Goal: Task Accomplishment & Management: Use online tool/utility

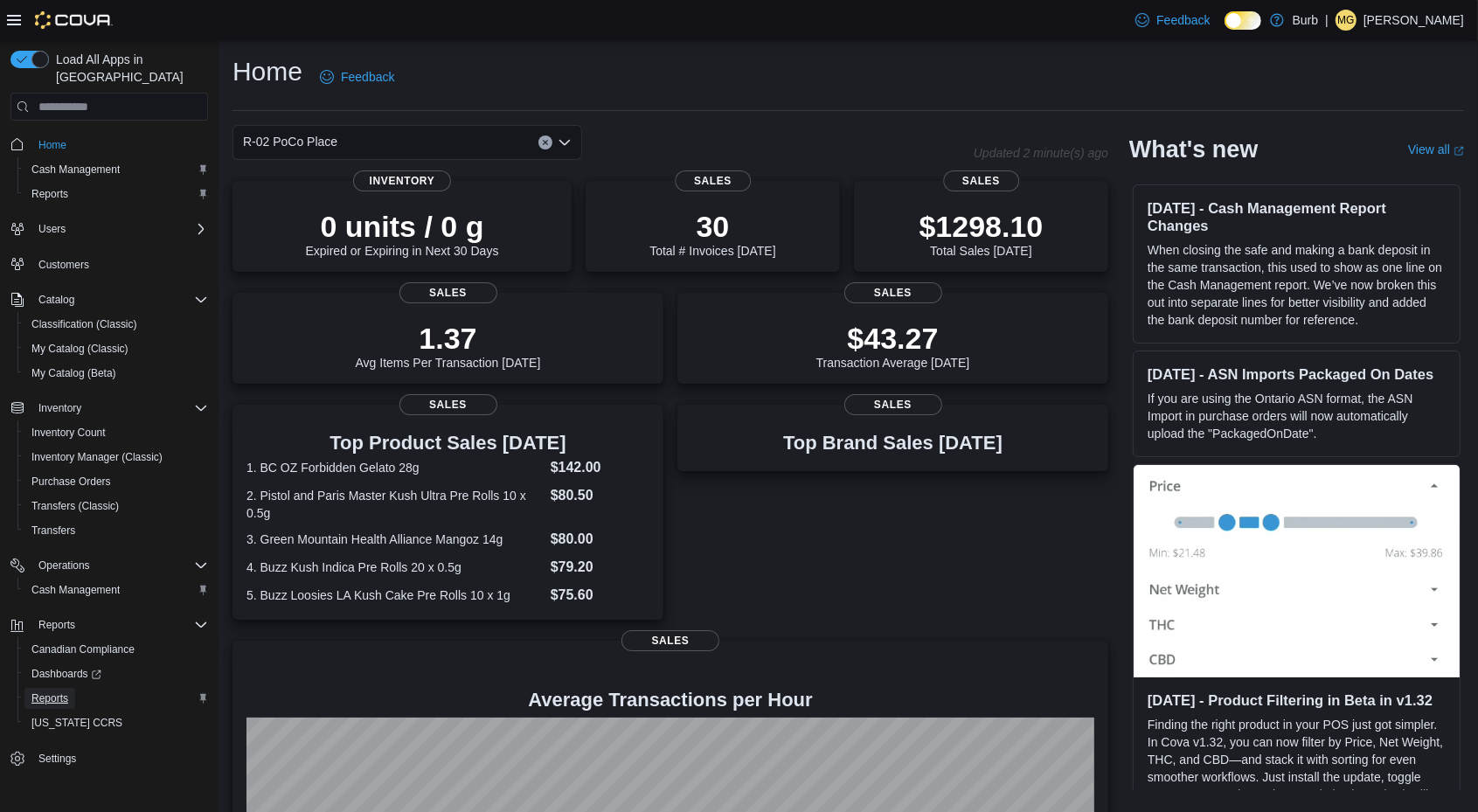
click at [46, 692] on span "Reports" at bounding box center [49, 699] width 37 height 14
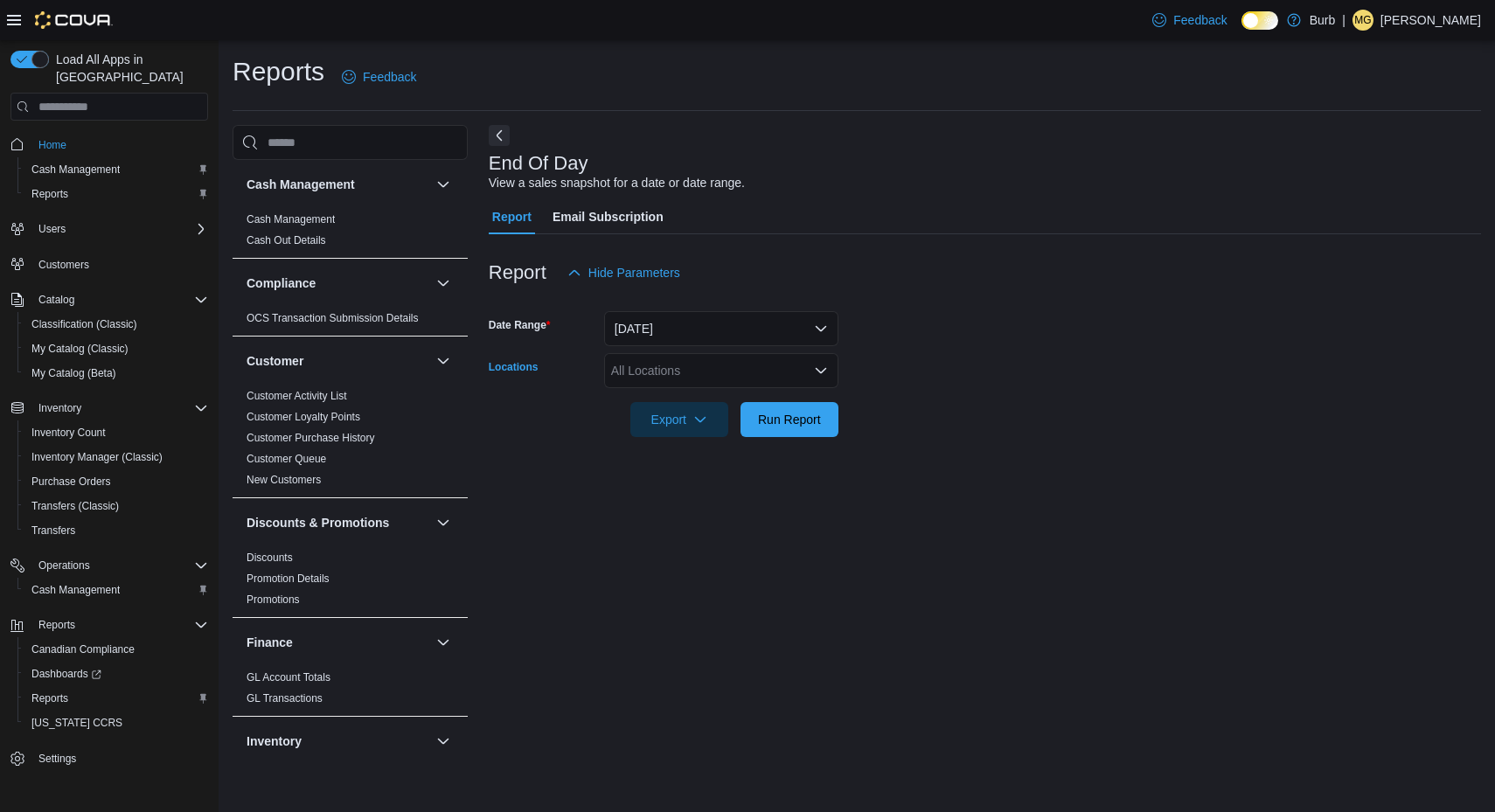
click at [819, 360] on div "All Locations" at bounding box center [721, 370] width 234 height 35
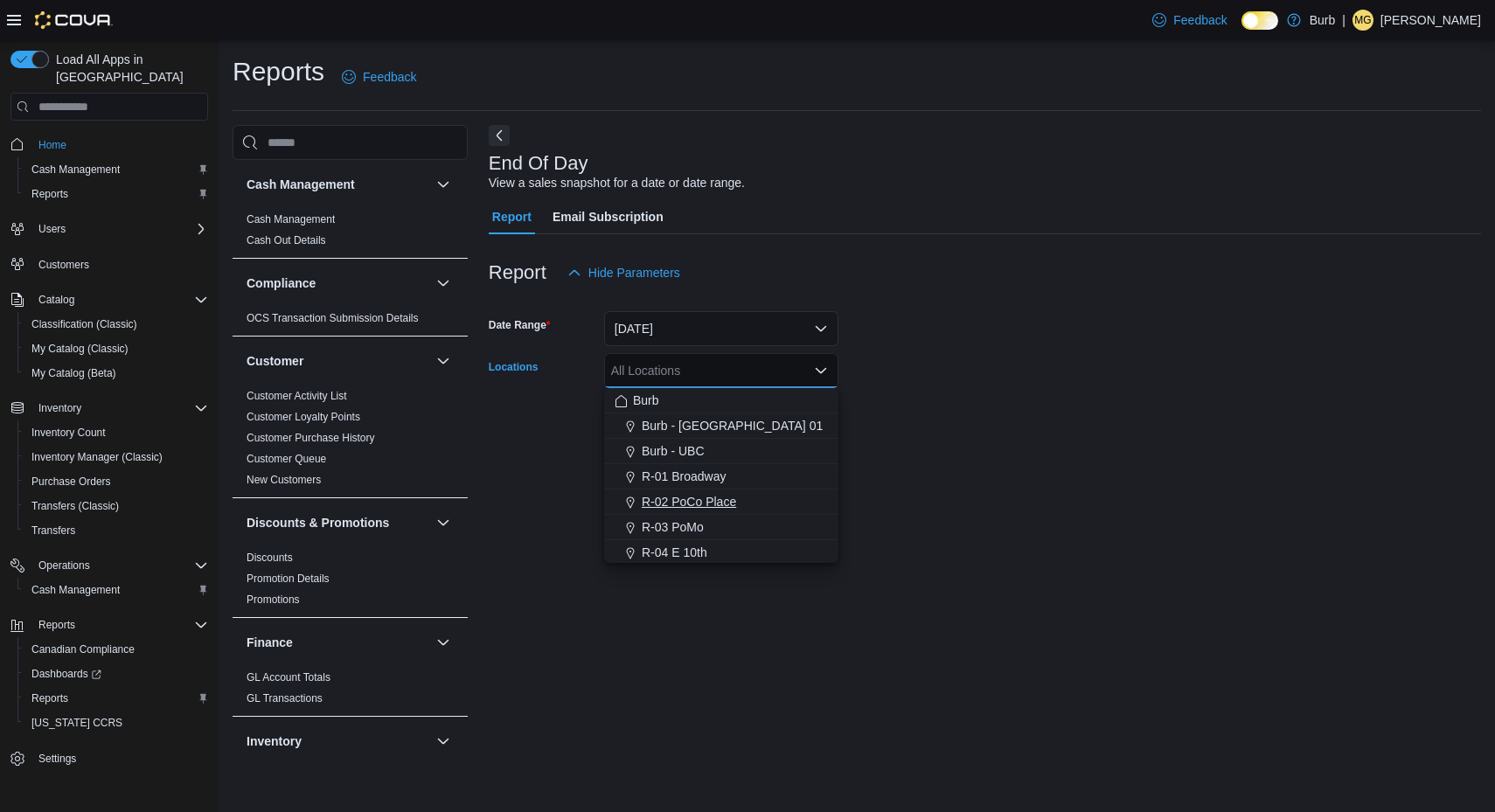
click at [735, 495] on span "R-02 PoCo Place" at bounding box center [689, 502] width 94 height 18
click at [1070, 420] on form "Date Range [DATE] Locations R-02 [GEOGRAPHIC_DATA] Combo box. Selected. R-02 [G…" at bounding box center [984, 364] width 992 height 147
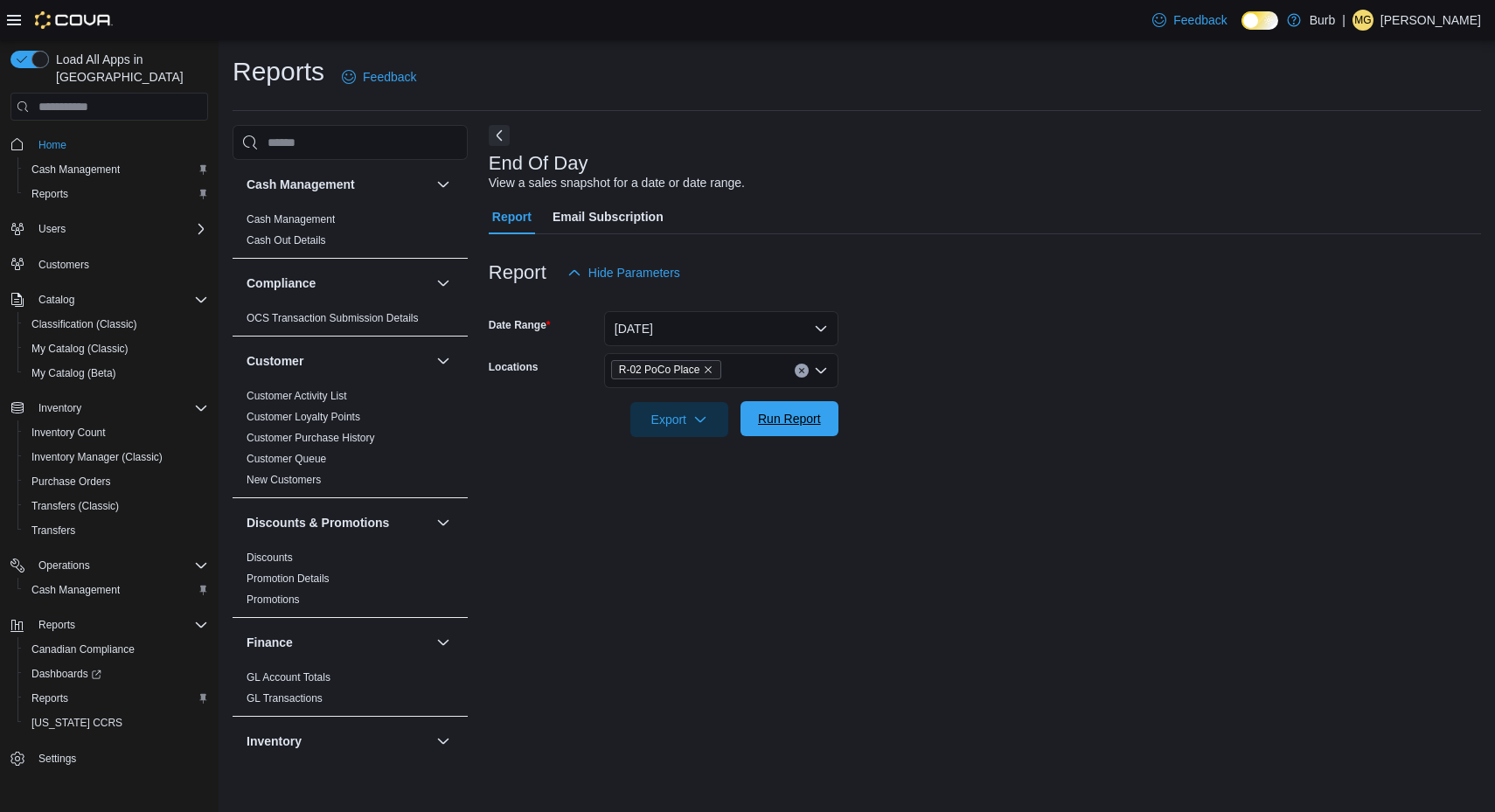
click at [804, 416] on span "Run Report" at bounding box center [789, 419] width 63 height 18
